Goal: Task Accomplishment & Management: Use online tool/utility

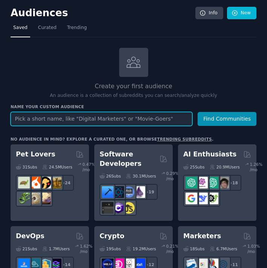
click at [48, 117] on input "text" at bounding box center [102, 119] width 182 height 14
type input "vegan beauty product"
click at [198, 112] on button "Find Communities" at bounding box center [227, 119] width 59 height 14
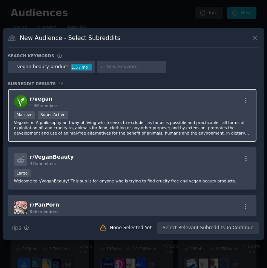
click at [76, 102] on div "r/ vegan 1.9M members" at bounding box center [132, 101] width 237 height 13
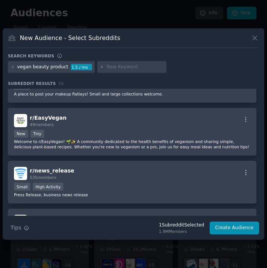
scroll to position [504, 0]
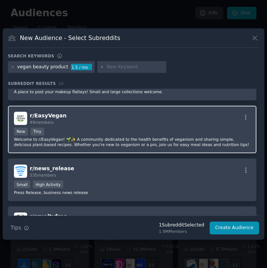
click at [107, 121] on div "r/ EasyVegan 49 members" at bounding box center [132, 118] width 237 height 13
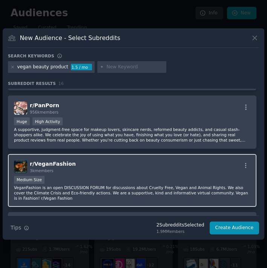
scroll to position [99, 0]
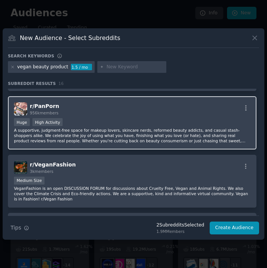
click at [76, 110] on div "r/ PanPorn 956k members" at bounding box center [132, 108] width 237 height 13
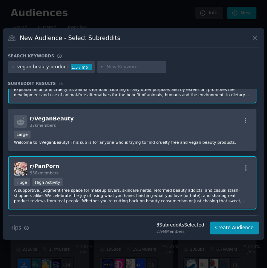
scroll to position [25, 0]
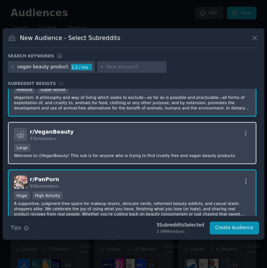
click at [64, 154] on p "Welcome to r/VeganBeauty! This sub is for anyone who is trying to find cruelty …" at bounding box center [132, 155] width 237 height 5
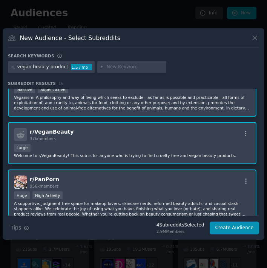
scroll to position [0, 0]
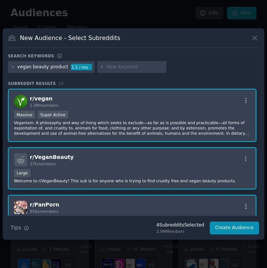
click at [75, 109] on div "r/ vegan 1.9M members >= 95th percentile for submissions / day Massive Super Ac…" at bounding box center [132, 115] width 249 height 53
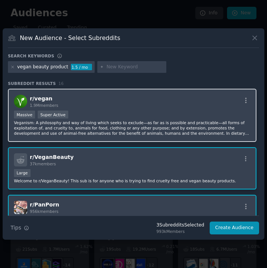
click at [75, 117] on div ">= 95th percentile for submissions / day Massive Super Active" at bounding box center [132, 115] width 237 height 9
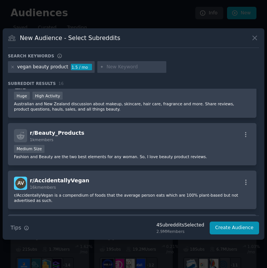
scroll to position [348, 0]
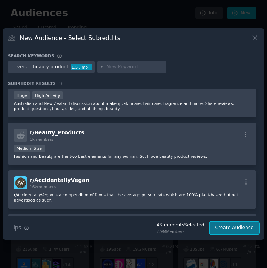
click at [231, 226] on button "Create Audience" at bounding box center [235, 228] width 50 height 13
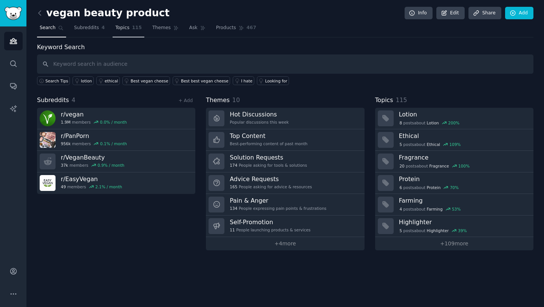
click at [126, 25] on span "Topics" at bounding box center [122, 28] width 14 height 7
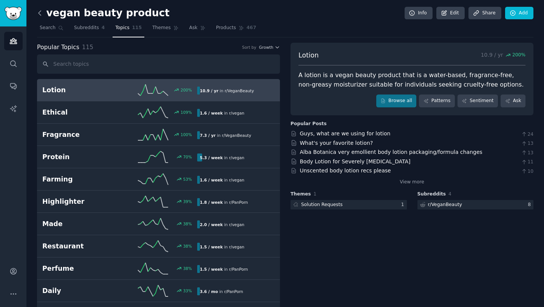
click at [40, 10] on icon at bounding box center [40, 13] width 8 height 8
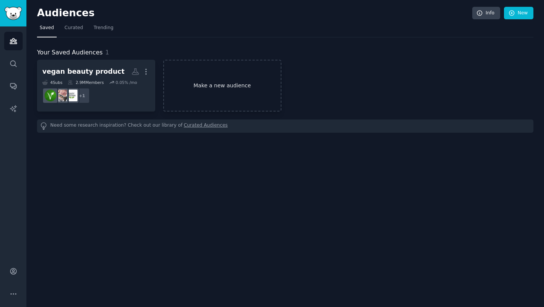
click at [196, 81] on link "Make a new audience" at bounding box center [222, 86] width 118 height 52
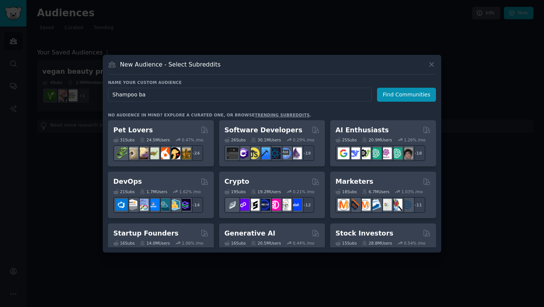
type input "Shampoo bar"
click button "Find Communities" at bounding box center [406, 95] width 59 height 14
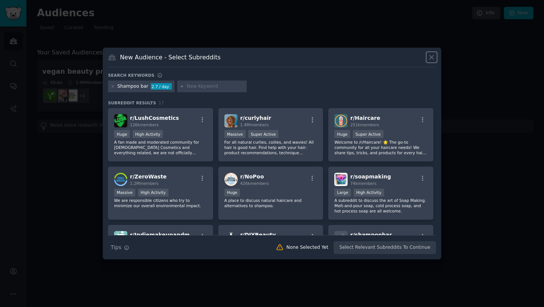
click at [267, 59] on icon at bounding box center [431, 57] width 8 height 8
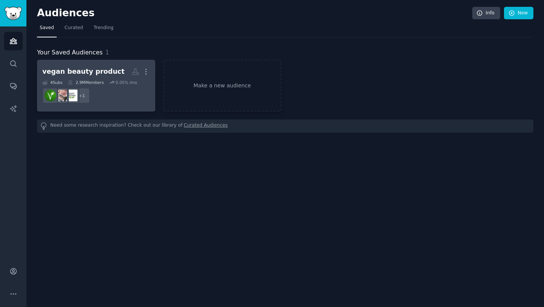
click at [122, 91] on dd "+ 1" at bounding box center [96, 95] width 108 height 21
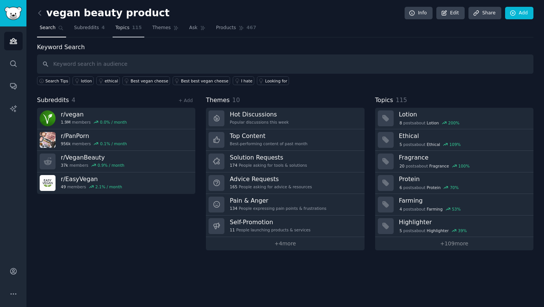
click at [138, 26] on span "115" at bounding box center [137, 28] width 10 height 7
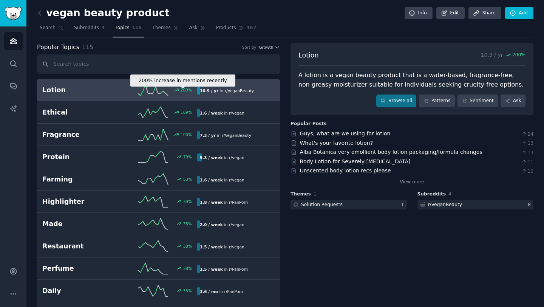
click at [173, 91] on div "200 %" at bounding box center [181, 89] width 21 height 5
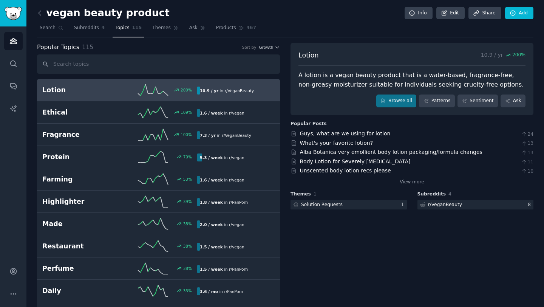
click at [112, 93] on h2 "Lotion" at bounding box center [80, 89] width 77 height 9
click at [226, 90] on span "r/ VeganBeauty" at bounding box center [239, 90] width 29 height 5
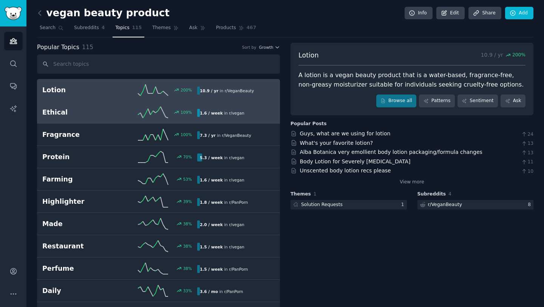
click at [220, 111] on div "1.6 / week in r/ vegan" at bounding box center [222, 113] width 50 height 8
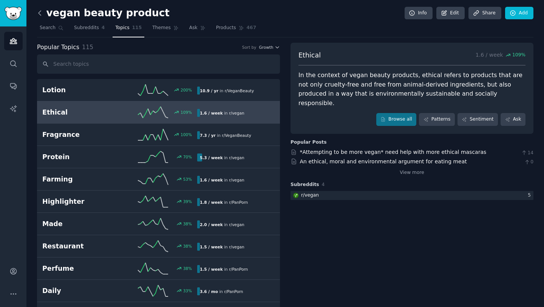
click at [39, 15] on icon at bounding box center [40, 13] width 8 height 8
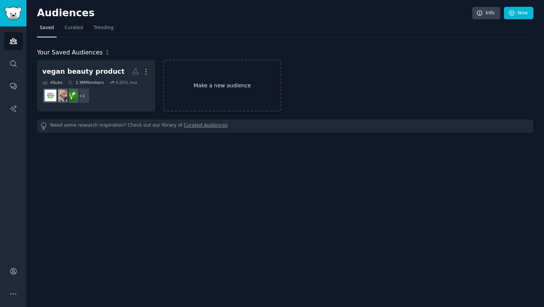
click at [208, 83] on link "Make a new audience" at bounding box center [222, 86] width 118 height 52
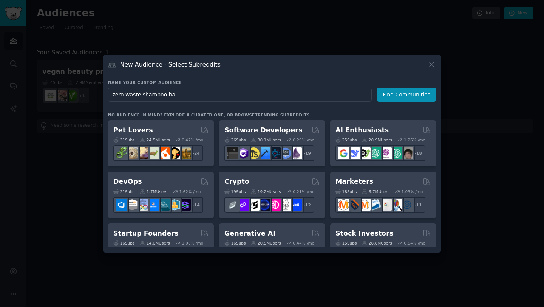
type input "zero waste shampoo bar"
click button "Find Communities" at bounding box center [406, 95] width 59 height 14
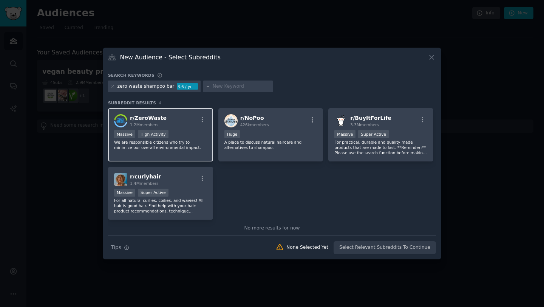
click at [128, 120] on div "r/ ZeroWaste 1.2M members" at bounding box center [160, 120] width 93 height 13
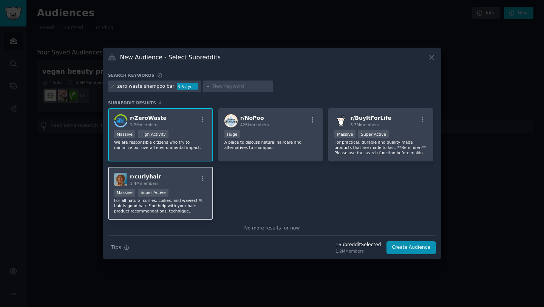
click at [154, 188] on div "r/ curlyhair 1.4M members Massive Super Active For all natural curlies, coilies…" at bounding box center [160, 192] width 105 height 53
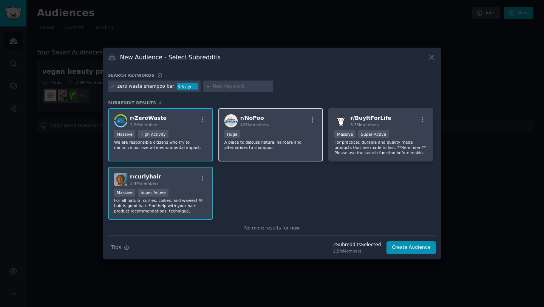
click at [267, 137] on div "Huge" at bounding box center [270, 134] width 93 height 9
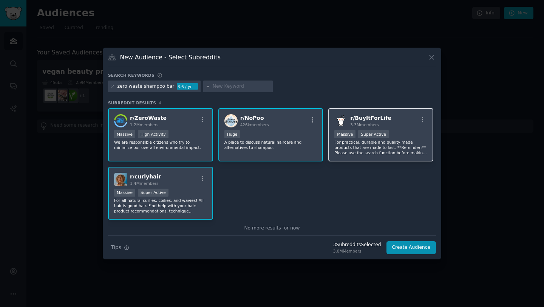
click at [267, 139] on p "For practical, durable and quality made products that are made to last. **Remin…" at bounding box center [380, 147] width 93 height 16
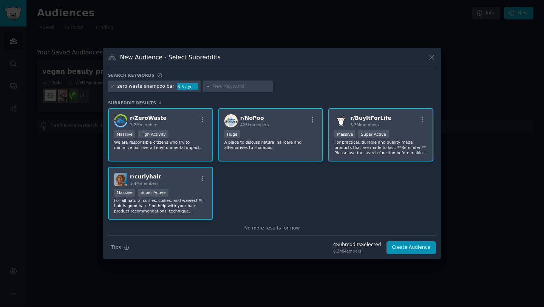
scroll to position [11, 0]
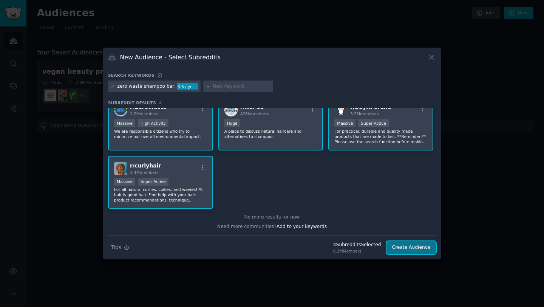
click at [267, 252] on button "Create Audience" at bounding box center [411, 247] width 50 height 13
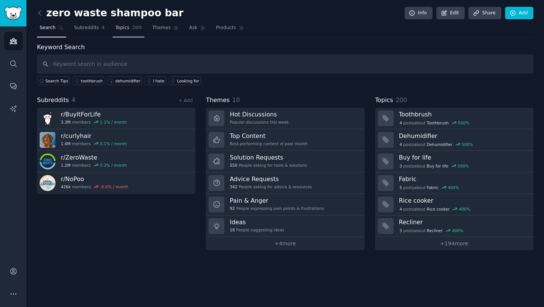
click at [133, 33] on link "Topics 200" at bounding box center [128, 29] width 32 height 15
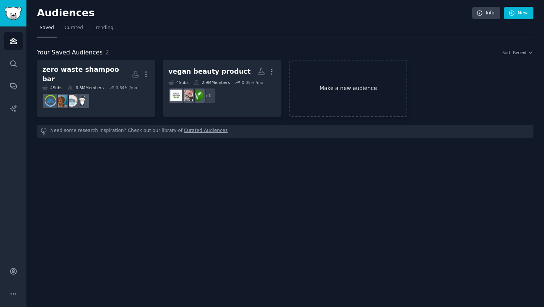
click at [359, 78] on link "Make a new audience" at bounding box center [348, 88] width 118 height 57
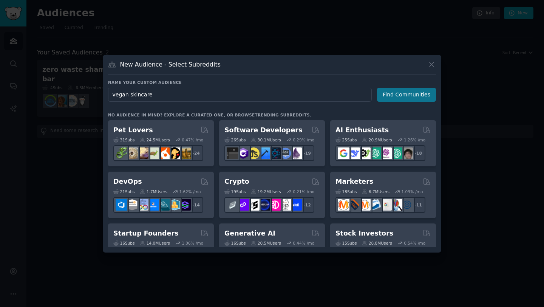
type input "vegan skincare"
click at [407, 94] on button "Find Communities" at bounding box center [406, 95] width 59 height 14
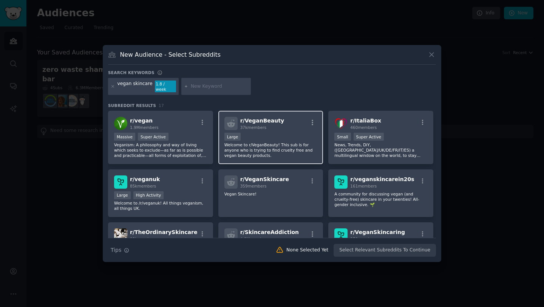
click at [224, 157] on div "r/ VeganBeauty 37k members Large Welcome to r/VeganBeauty! This sub is for anyo…" at bounding box center [270, 137] width 105 height 53
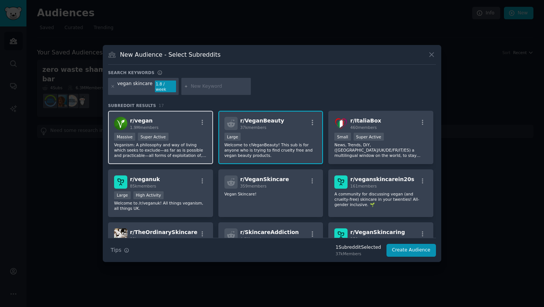
click at [171, 134] on div "Massive Super Active" at bounding box center [160, 137] width 93 height 9
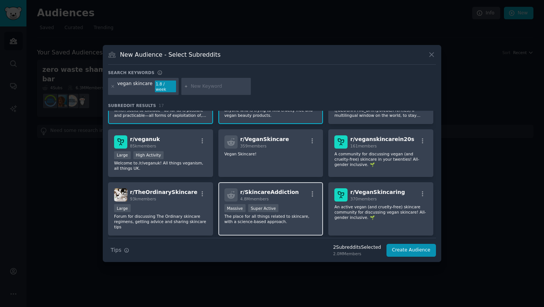
scroll to position [38, 0]
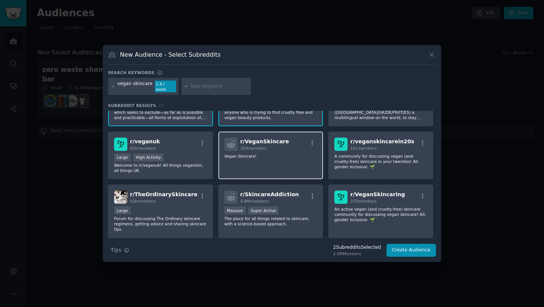
click at [271, 154] on p "Vegan Skincare!" at bounding box center [270, 155] width 93 height 5
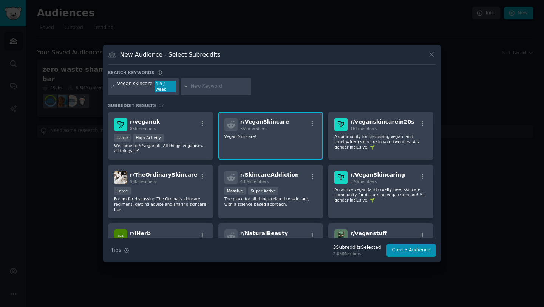
scroll to position [59, 0]
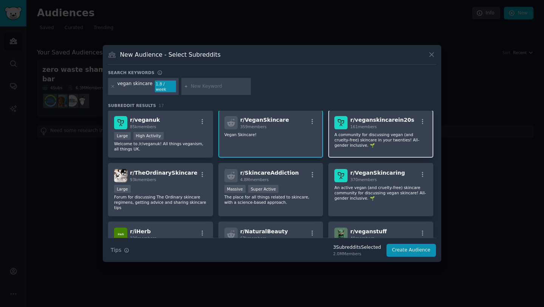
click at [373, 124] on span "161 members" at bounding box center [363, 126] width 26 height 5
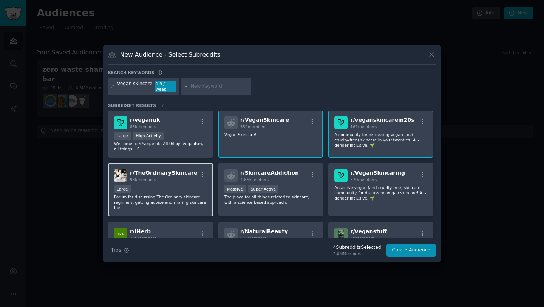
click at [177, 188] on div "Large" at bounding box center [160, 189] width 93 height 9
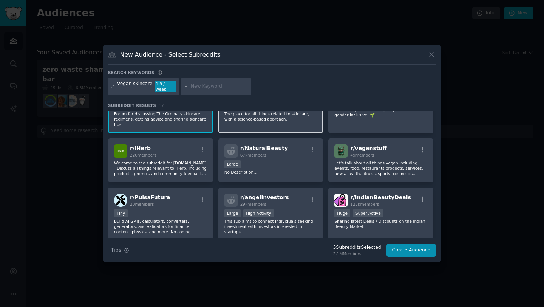
scroll to position [142, 0]
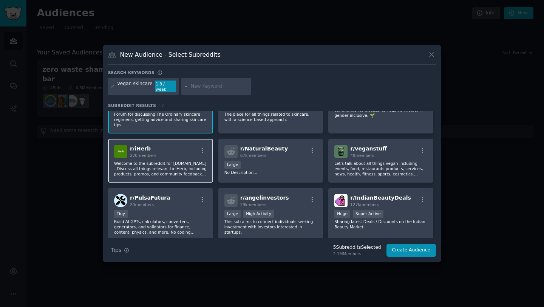
click at [178, 162] on p "Welcome to the subreddit for iHerb.com - Discuss all things relevant to iHerb, …" at bounding box center [160, 168] width 93 height 16
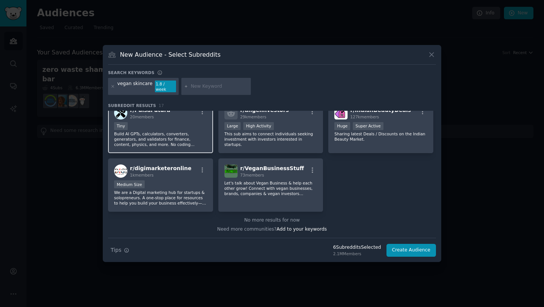
scroll to position [0, 0]
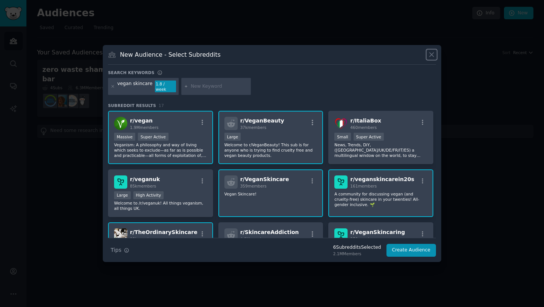
click at [428, 55] on icon at bounding box center [431, 55] width 8 height 8
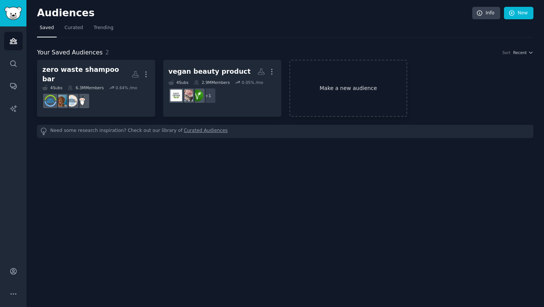
click at [336, 74] on link "Make a new audience" at bounding box center [348, 88] width 118 height 57
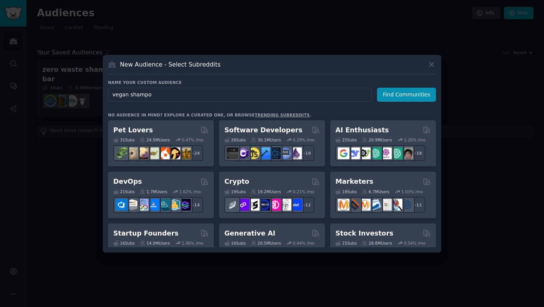
type input "vegan shampoo"
click button "Find Communities" at bounding box center [406, 95] width 59 height 14
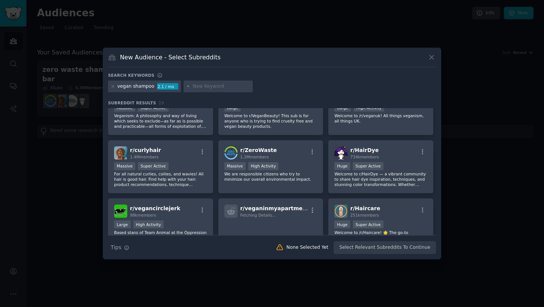
scroll to position [31, 0]
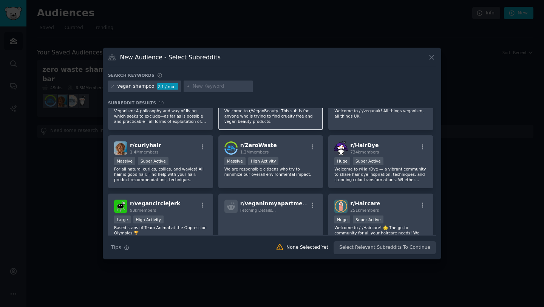
click at [270, 115] on p "Welcome to r/VeganBeauty! This sub is for anyone who is trying to find cruelty …" at bounding box center [270, 116] width 93 height 16
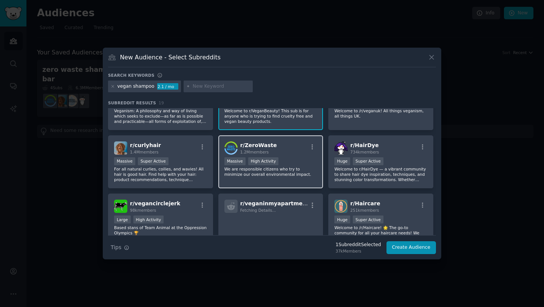
click at [280, 140] on div "r/ ZeroWaste 1.2M members Massive High Activity We are responsible citizens who…" at bounding box center [270, 161] width 105 height 53
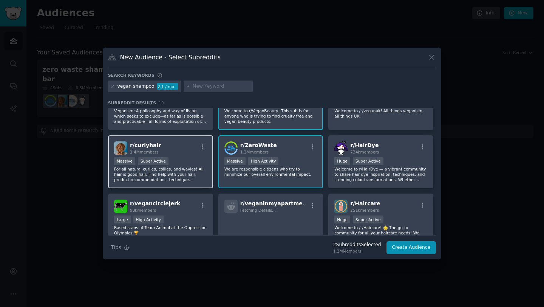
click at [163, 153] on div "r/ curlyhair 1.4M members" at bounding box center [160, 147] width 93 height 13
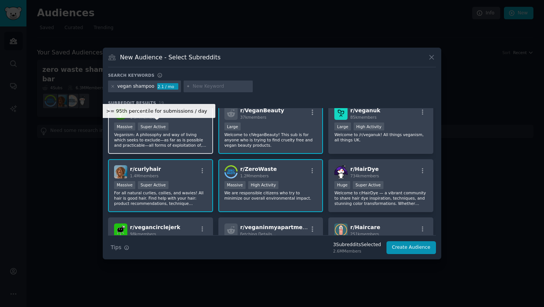
click at [164, 125] on div "Super Active" at bounding box center [153, 126] width 31 height 8
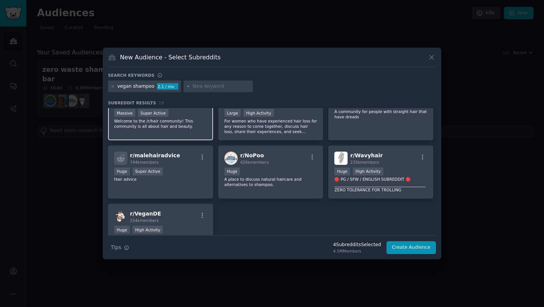
scroll to position [255, 0]
click at [432, 57] on icon at bounding box center [431, 57] width 4 height 4
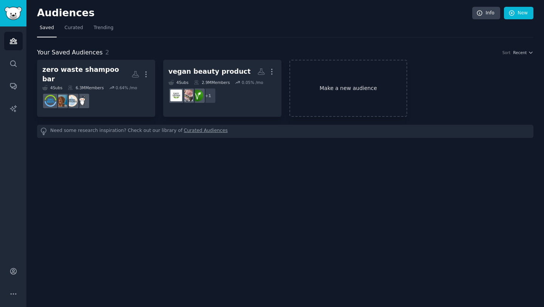
click at [332, 81] on link "Make a new audience" at bounding box center [348, 88] width 118 height 57
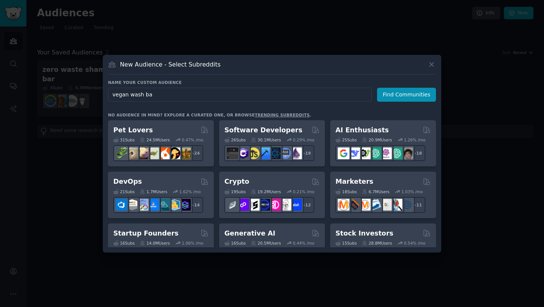
type input "vegan wash bar"
click button "Find Communities" at bounding box center [406, 95] width 59 height 14
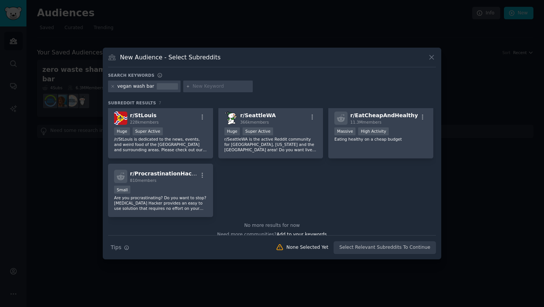
scroll to position [69, 0]
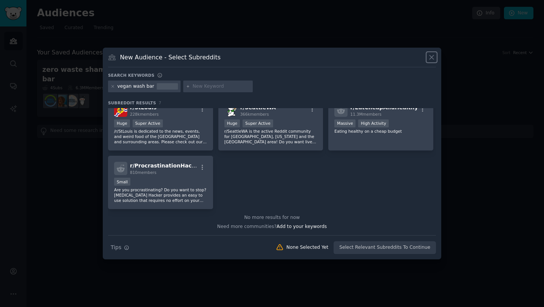
click at [431, 58] on icon at bounding box center [431, 57] width 8 height 8
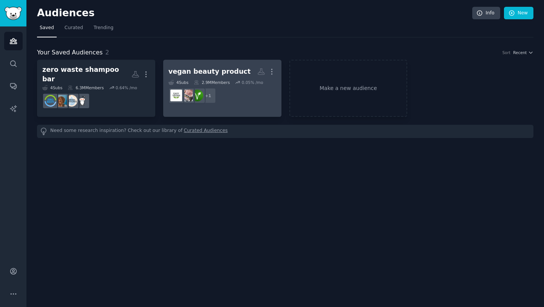
click at [242, 70] on h2 "vegan beauty product Custom Audience More" at bounding box center [222, 71] width 108 height 13
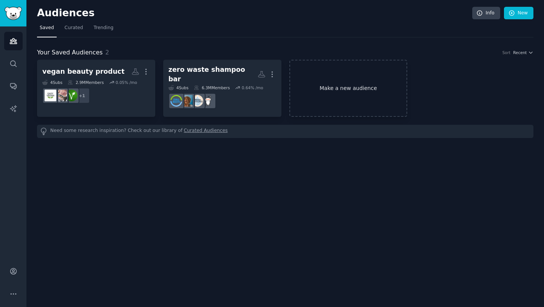
click at [323, 78] on link "Make a new audience" at bounding box center [348, 88] width 118 height 57
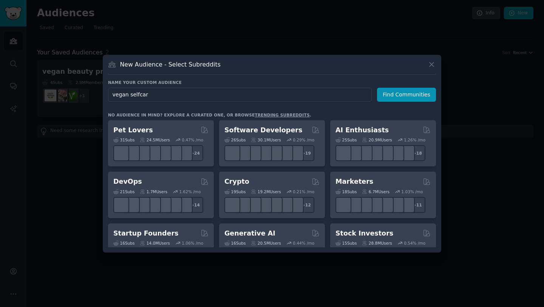
type input "vegan selfcare"
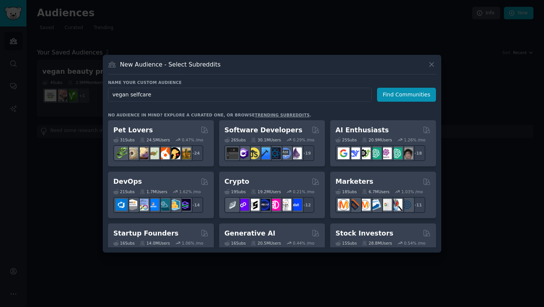
click button "Find Communities" at bounding box center [406, 95] width 59 height 14
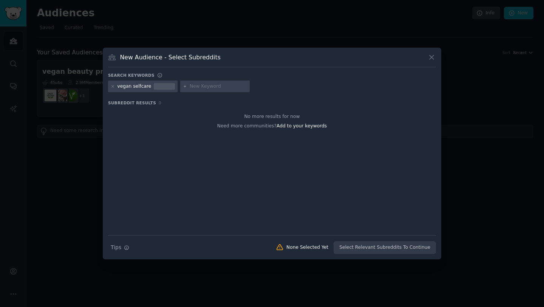
click at [242, 122] on div "Need more communities? Add to your keywords" at bounding box center [272, 124] width 328 height 9
click at [188, 95] on div "Search keywords vegan selfcare Subreddit Results 0 No more results for now Need…" at bounding box center [272, 163] width 328 height 182
click at [433, 59] on icon at bounding box center [431, 57] width 8 height 8
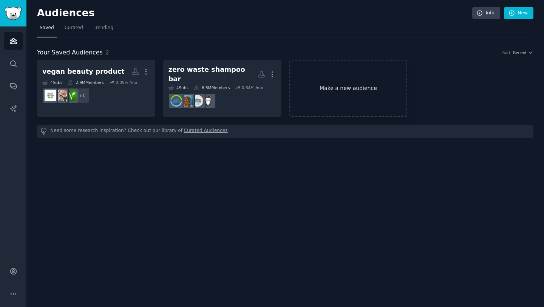
click at [332, 86] on link "Make a new audience" at bounding box center [348, 88] width 118 height 57
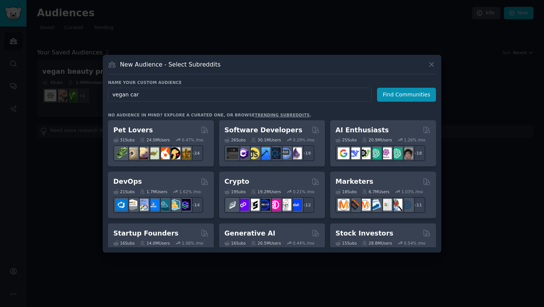
type input "vegan care"
click button "Find Communities" at bounding box center [406, 95] width 59 height 14
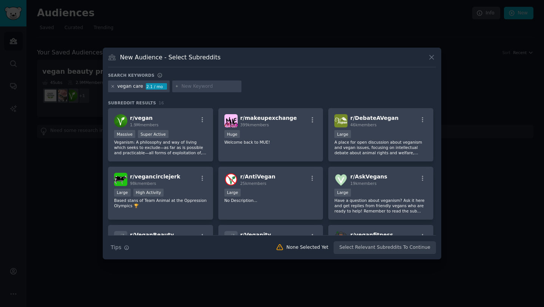
click at [114, 85] on icon at bounding box center [113, 86] width 4 height 4
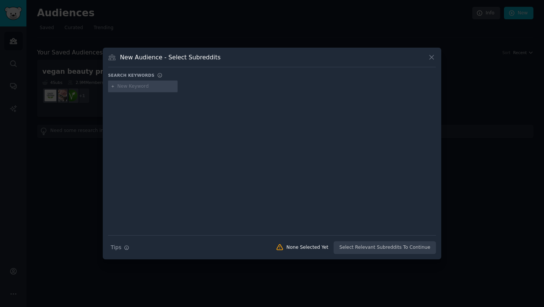
click at [136, 89] on input "text" at bounding box center [145, 86] width 57 height 7
type input "selfcare"
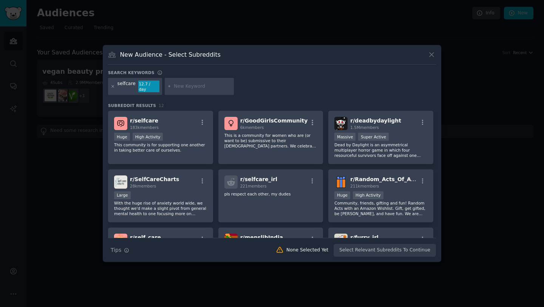
click at [113, 86] on icon at bounding box center [113, 86] width 2 height 2
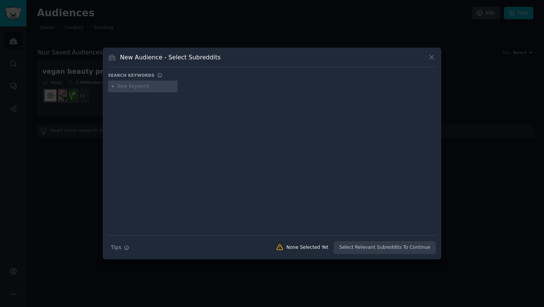
click at [136, 89] on input "text" at bounding box center [145, 86] width 57 height 7
click at [488, 74] on div at bounding box center [272, 153] width 544 height 307
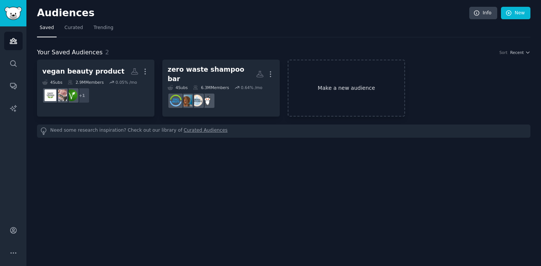
click at [303, 96] on link "Make a new audience" at bounding box center [346, 88] width 117 height 57
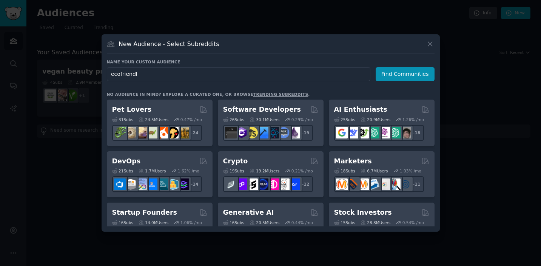
type input "ecofriendly"
click button "Find Communities" at bounding box center [405, 74] width 59 height 14
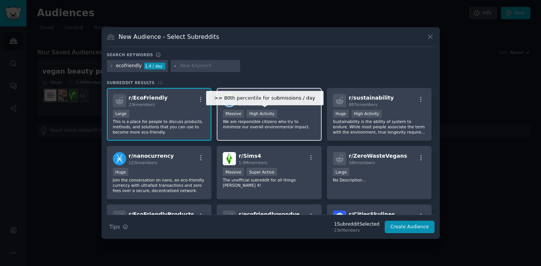
click at [261, 114] on div "High Activity" at bounding box center [262, 114] width 31 height 8
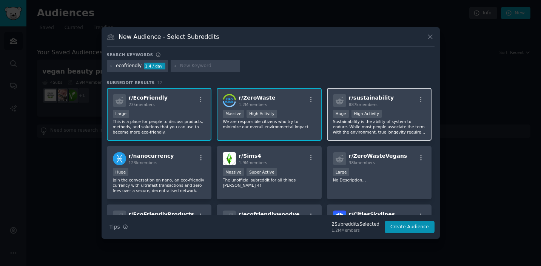
click at [368, 106] on span "887k members" at bounding box center [363, 104] width 29 height 5
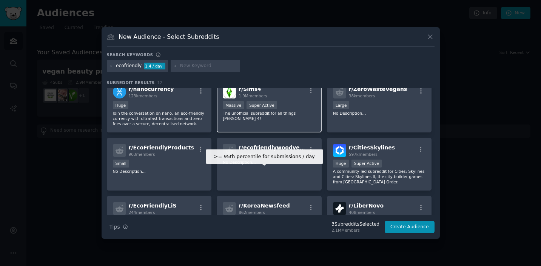
scroll to position [68, 0]
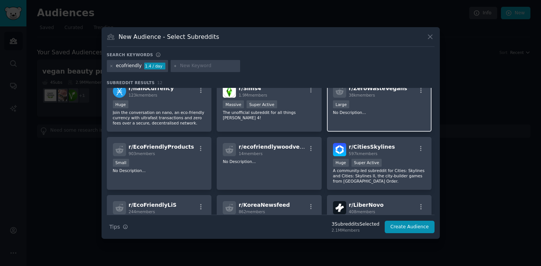
click at [378, 116] on div "r/ ZeroWasteVegans 38k members Large No Description..." at bounding box center [379, 105] width 105 height 53
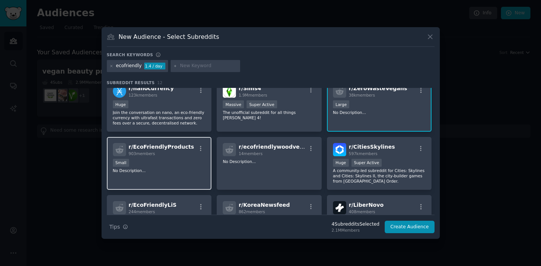
click at [167, 151] on h2 "r/ EcoFriendlyProducts 903 members" at bounding box center [161, 149] width 65 height 13
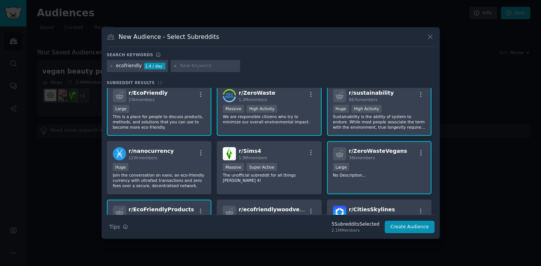
scroll to position [0, 0]
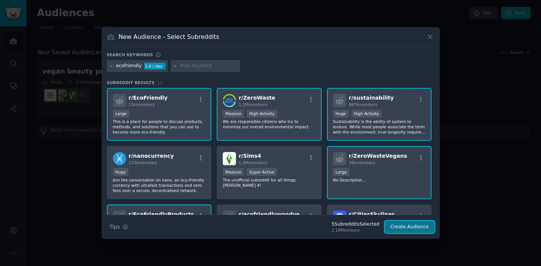
click at [410, 225] on button "Create Audience" at bounding box center [410, 227] width 50 height 13
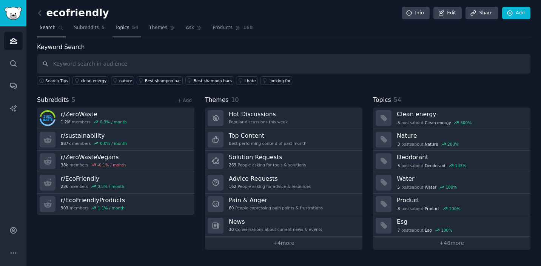
click at [122, 29] on span "Topics" at bounding box center [122, 28] width 14 height 7
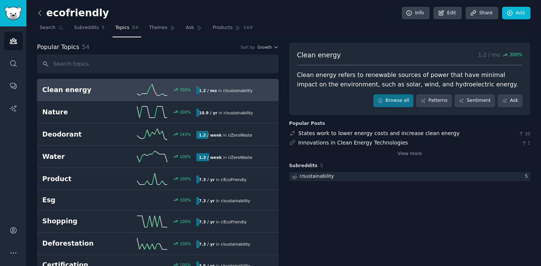
click at [39, 15] on icon at bounding box center [40, 13] width 8 height 8
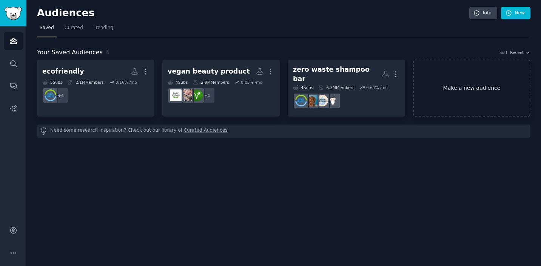
click at [488, 82] on link "Make a new audience" at bounding box center [471, 88] width 117 height 57
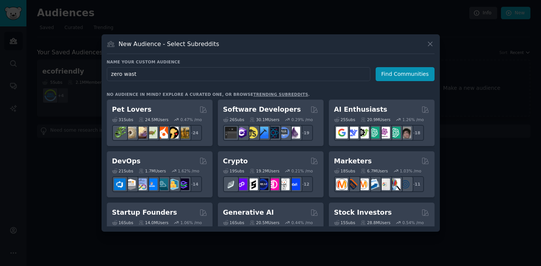
type input "zero waste"
click button "Find Communities" at bounding box center [405, 74] width 59 height 14
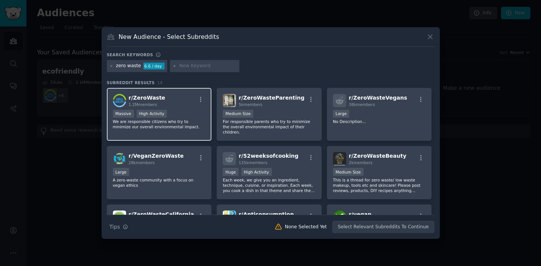
click at [191, 108] on div "r/ ZeroWaste 1.2M members Massive High Activity We are responsible citizens who…" at bounding box center [159, 114] width 105 height 53
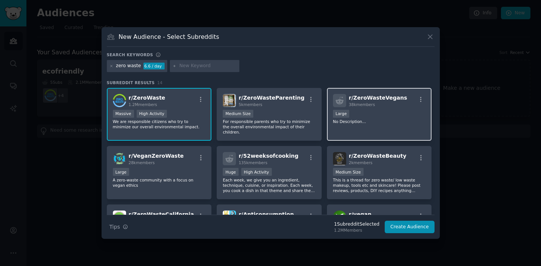
click at [409, 99] on div "r/ ZeroWasteVegans 38k members" at bounding box center [379, 100] width 93 height 13
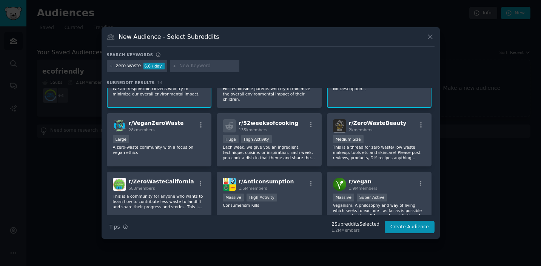
scroll to position [35, 0]
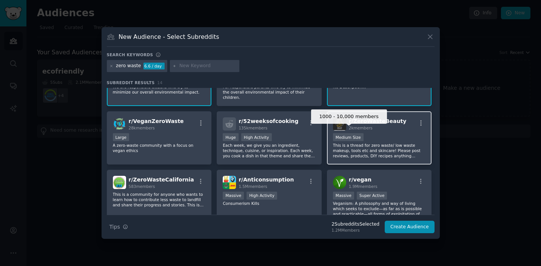
click at [367, 133] on div "1000 - 10,000 members Medium Size" at bounding box center [379, 137] width 93 height 9
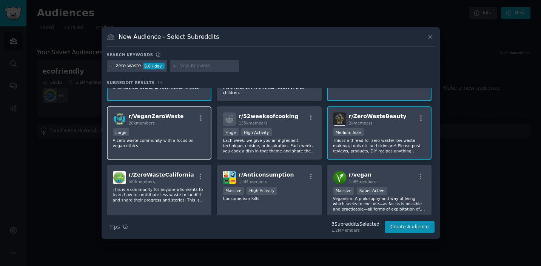
scroll to position [41, 0]
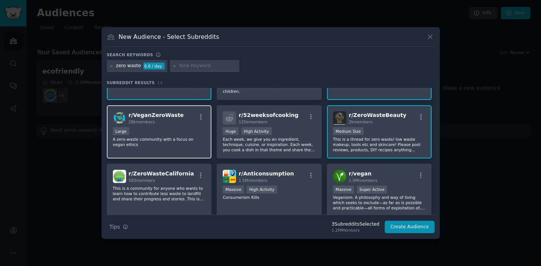
click at [186, 127] on div "Large" at bounding box center [159, 131] width 93 height 9
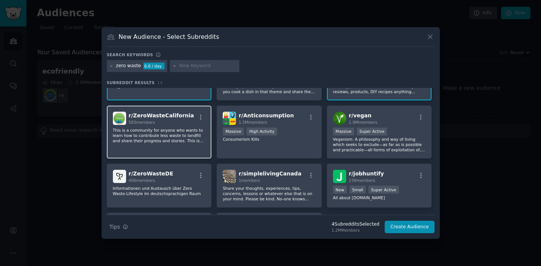
scroll to position [103, 0]
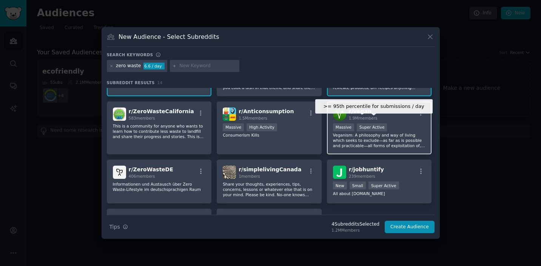
click at [372, 123] on div "Super Active" at bounding box center [372, 127] width 31 height 8
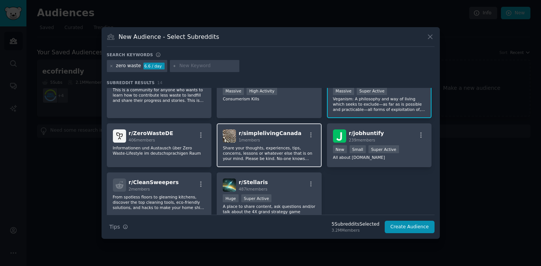
scroll to position [141, 0]
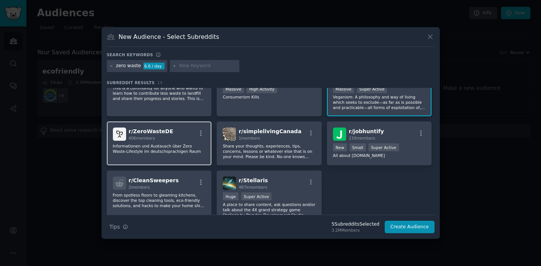
click at [170, 143] on p "Informationen und Austausch über Zero Waste-Lifestyle im deutschsprachigen Raum" at bounding box center [159, 148] width 93 height 11
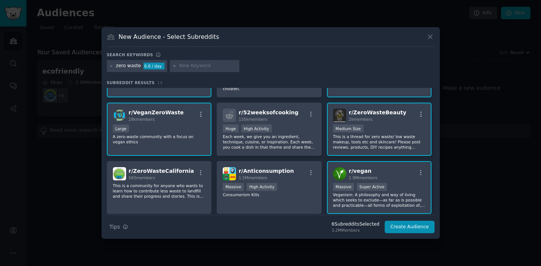
scroll to position [0, 0]
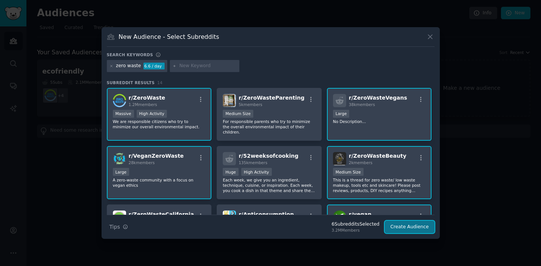
click at [404, 228] on button "Create Audience" at bounding box center [410, 227] width 50 height 13
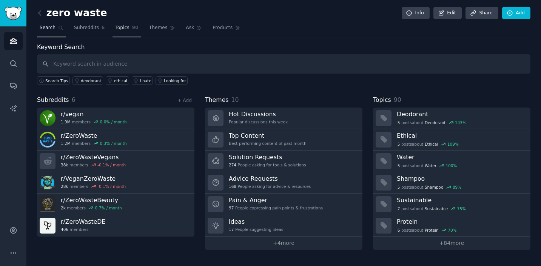
click at [131, 30] on link "Topics 90" at bounding box center [126, 29] width 28 height 15
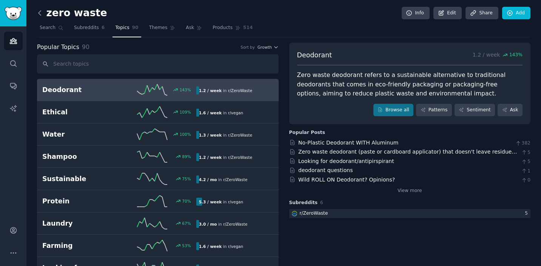
click at [40, 12] on icon at bounding box center [40, 13] width 8 height 8
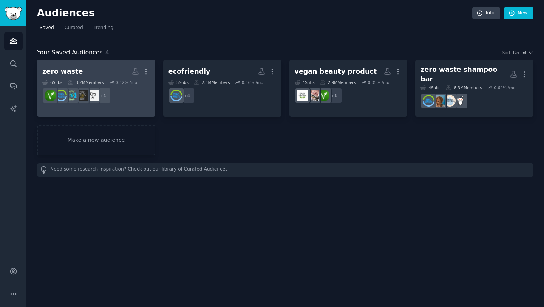
click at [128, 92] on dd "r/ZeroWasteVegans + 1" at bounding box center [96, 95] width 108 height 21
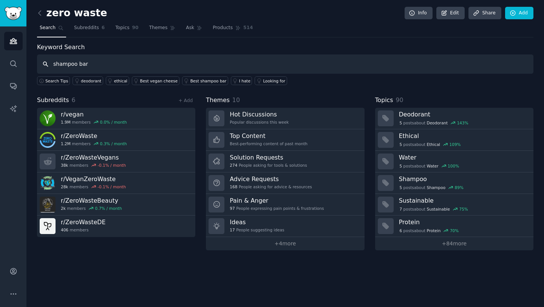
type input "shampoo bar"
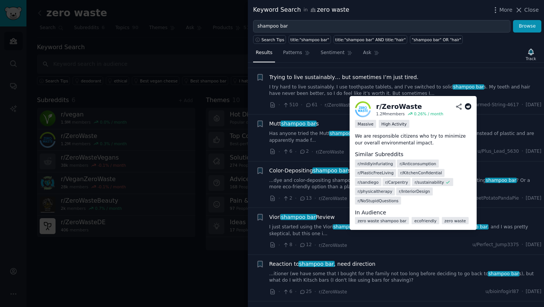
scroll to position [293, 0]
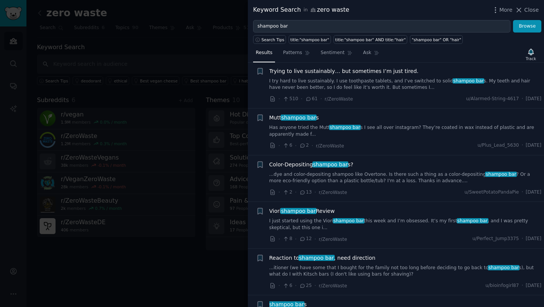
click at [223, 65] on div at bounding box center [272, 153] width 544 height 307
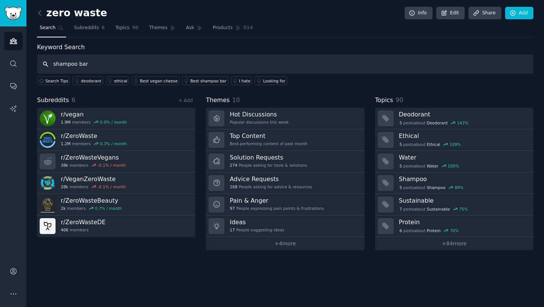
type input "shampoo bar"
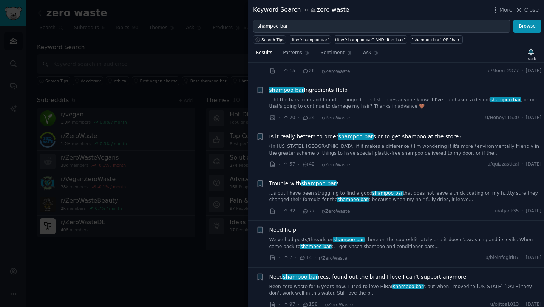
scroll to position [562, 0]
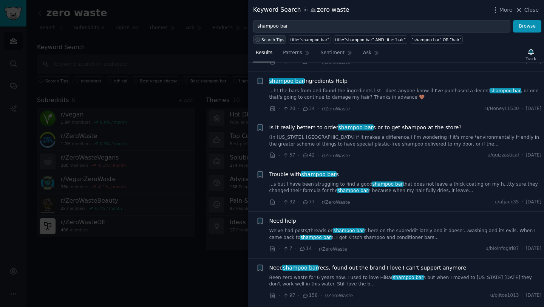
click at [280, 40] on span "Search Tips" at bounding box center [272, 39] width 23 height 5
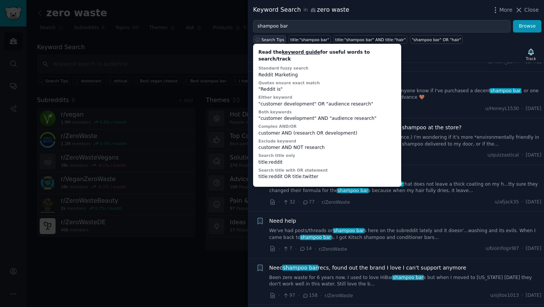
click at [273, 37] on span "Search Tips" at bounding box center [272, 39] width 23 height 5
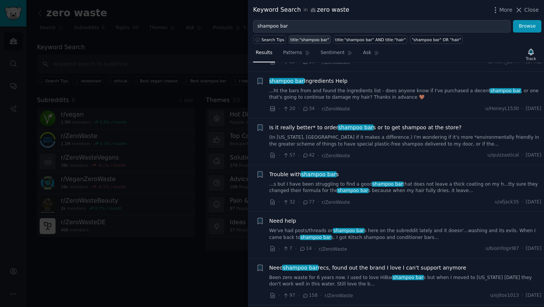
click at [314, 37] on div "title:"shampoo bar"" at bounding box center [309, 39] width 39 height 5
type input "title:"shampoo bar""
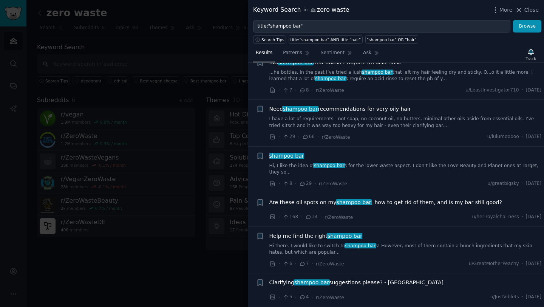
scroll to position [990, 0]
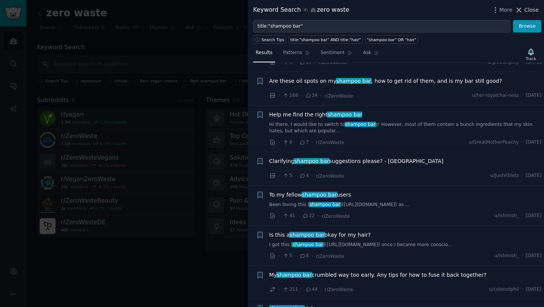
click at [530, 13] on span "Close" at bounding box center [531, 10] width 14 height 8
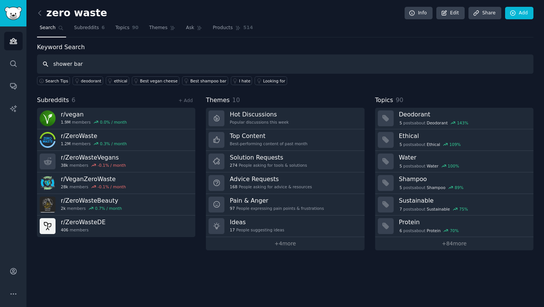
type input "shower bar"
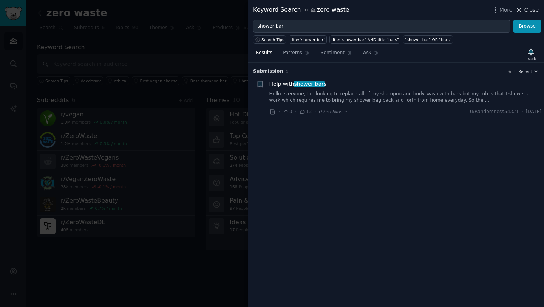
click at [529, 12] on span "Close" at bounding box center [531, 10] width 14 height 8
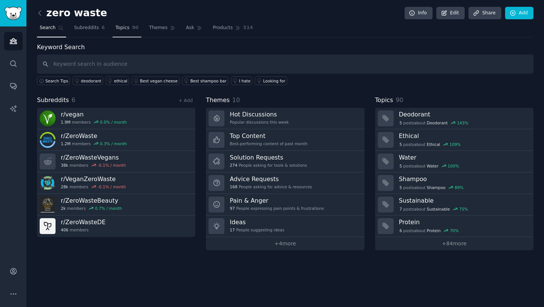
click at [129, 30] on link "Topics 90" at bounding box center [126, 29] width 28 height 15
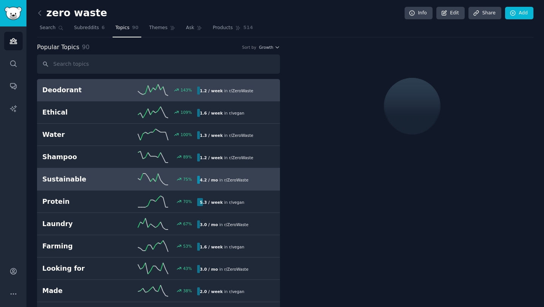
scroll to position [16, 0]
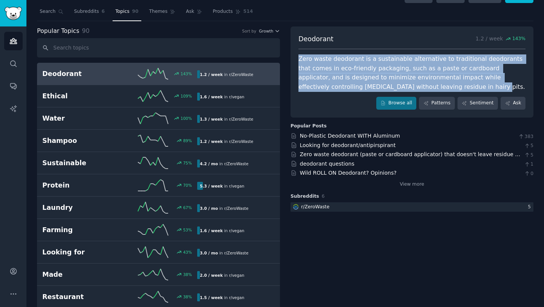
drag, startPoint x: 298, startPoint y: 60, endPoint x: 410, endPoint y: 87, distance: 114.7
click at [410, 87] on div "Zero waste deodorant is a sustainable alternative to traditional deodorants tha…" at bounding box center [411, 72] width 227 height 37
copy div "Zero waste deodorant is a sustainable alternative to traditional deodorants tha…"
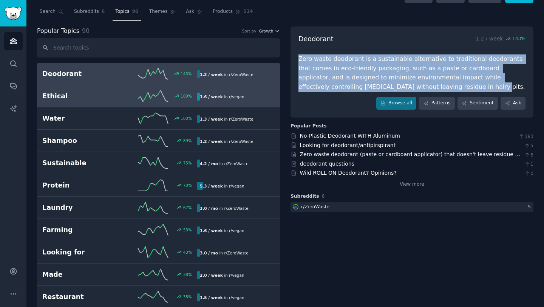
click at [129, 95] on div "109 %" at bounding box center [158, 95] width 77 height 11
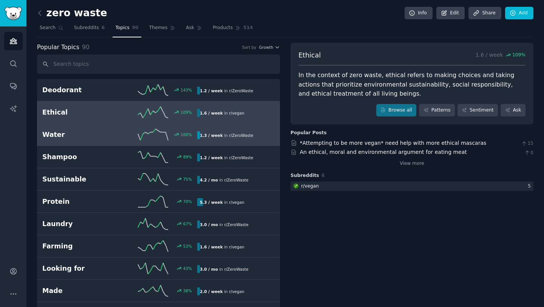
click at [116, 132] on h2 "Water" at bounding box center [80, 134] width 77 height 9
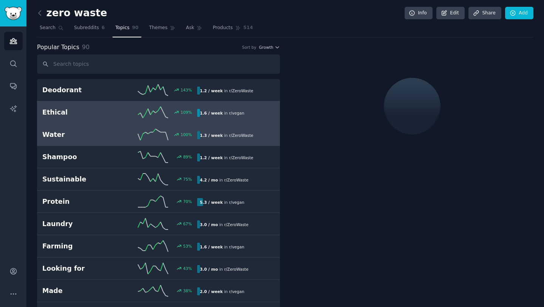
click at [117, 109] on h2 "Ethical" at bounding box center [80, 112] width 77 height 9
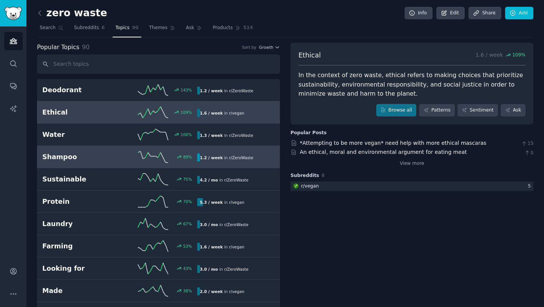
click at [183, 160] on div "89 %" at bounding box center [158, 156] width 77 height 11
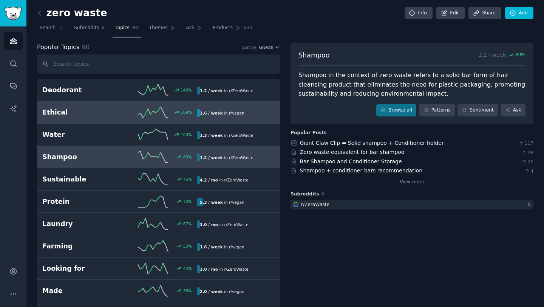
click at [167, 114] on icon at bounding box center [153, 111] width 30 height 11
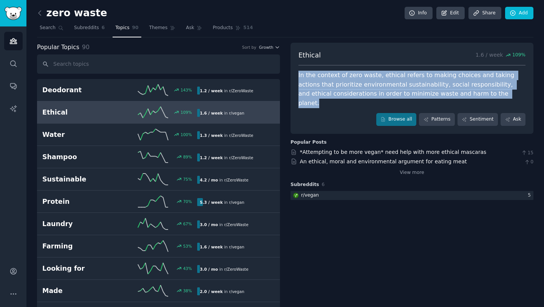
drag, startPoint x: 297, startPoint y: 75, endPoint x: 502, endPoint y: 94, distance: 205.9
click at [502, 94] on div "In the context of zero waste, ethical refers to making choices and taking actio…" at bounding box center [411, 89] width 227 height 37
copy div "In the context of zero waste, ethical refers to making choices and taking actio…"
click at [156, 29] on span "Themes" at bounding box center [158, 28] width 18 height 7
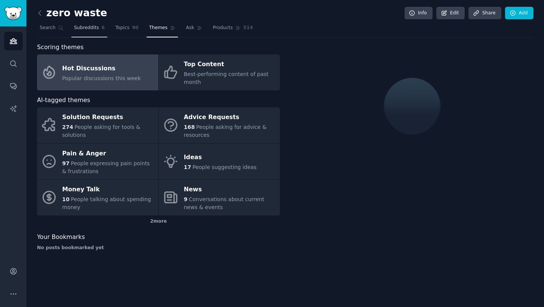
click at [96, 28] on span "Subreddits" at bounding box center [86, 28] width 25 height 7
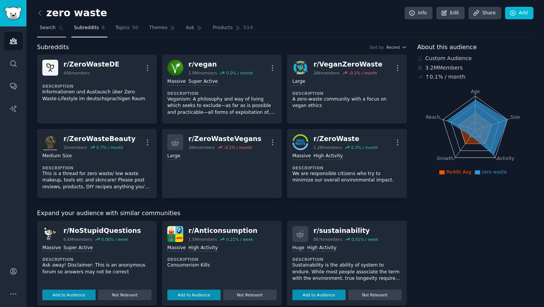
click at [55, 32] on link "Search" at bounding box center [51, 29] width 29 height 15
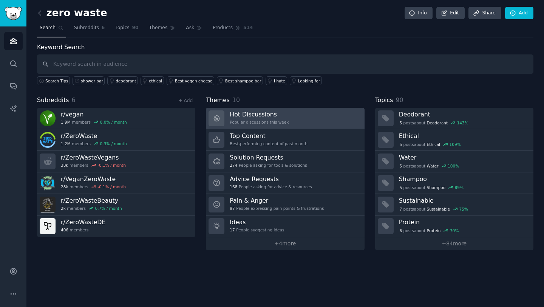
click at [325, 128] on link "Hot Discussions Popular discussions this week" at bounding box center [285, 119] width 158 height 22
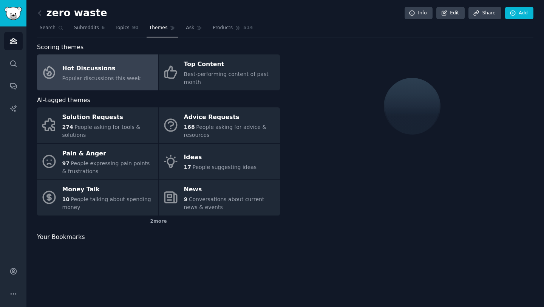
click at [122, 78] on span "Popular discussions this week" at bounding box center [101, 78] width 79 height 6
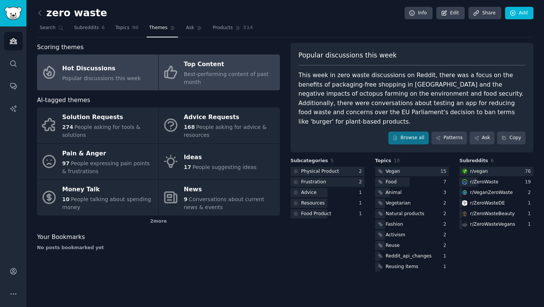
click at [238, 57] on link "Top Content Best-performing content of past month" at bounding box center [219, 72] width 121 height 36
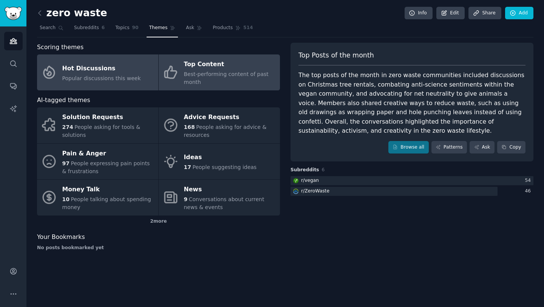
click at [102, 75] on span "Popular discussions this week" at bounding box center [101, 78] width 79 height 6
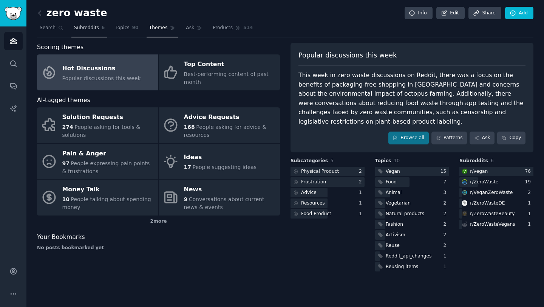
click at [81, 34] on link "Subreddits 6" at bounding box center [89, 29] width 36 height 15
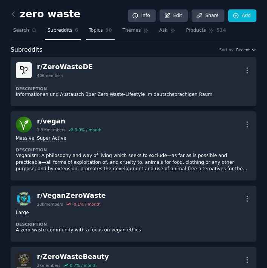
click at [106, 32] on span "90" at bounding box center [109, 30] width 6 height 7
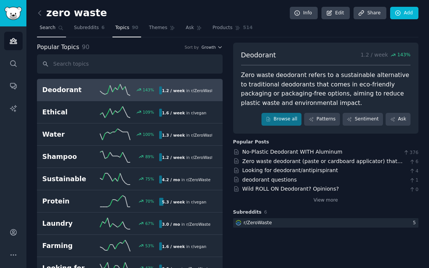
click at [59, 31] on link "Search" at bounding box center [51, 29] width 29 height 15
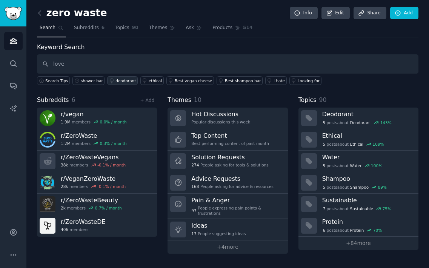
type input "love"
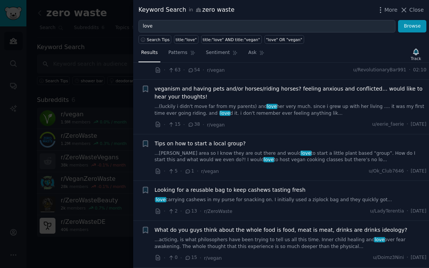
scroll to position [52, 0]
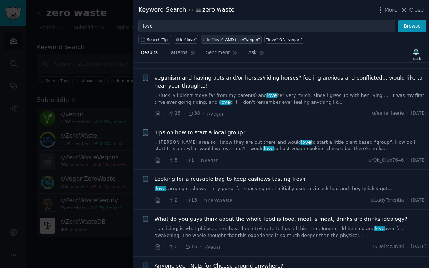
click at [223, 42] on div "title:"love" AND title:"vegan"" at bounding box center [231, 39] width 57 height 5
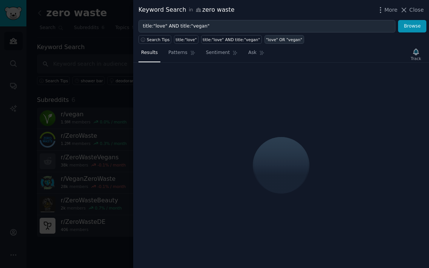
click at [281, 42] on div ""love" OR "vegan"" at bounding box center [284, 39] width 36 height 5
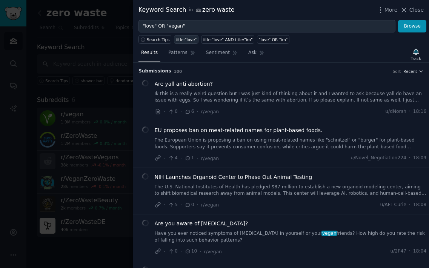
click at [181, 39] on div "title:"love"" at bounding box center [186, 39] width 21 height 5
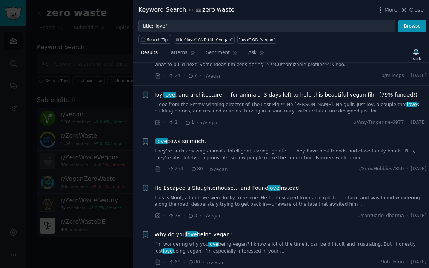
scroll to position [624, 0]
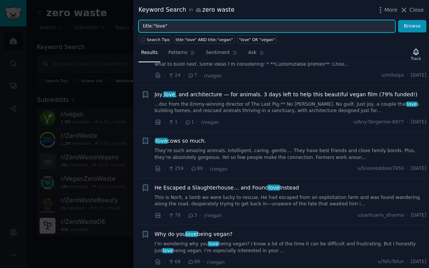
click at [325, 25] on input "title:"love"" at bounding box center [267, 26] width 257 height 13
type input "t"
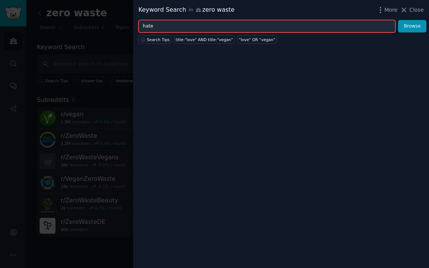
type input "hate"
click at [398, 20] on button "Browse" at bounding box center [412, 26] width 28 height 13
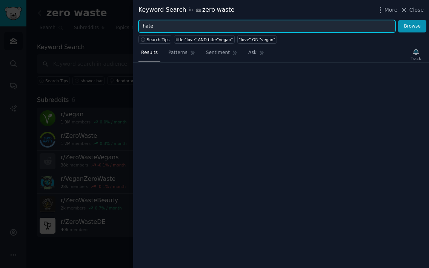
click at [340, 23] on input "hate" at bounding box center [267, 26] width 257 height 13
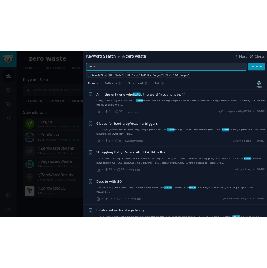
scroll to position [65, 0]
